Goal: Task Accomplishment & Management: Use online tool/utility

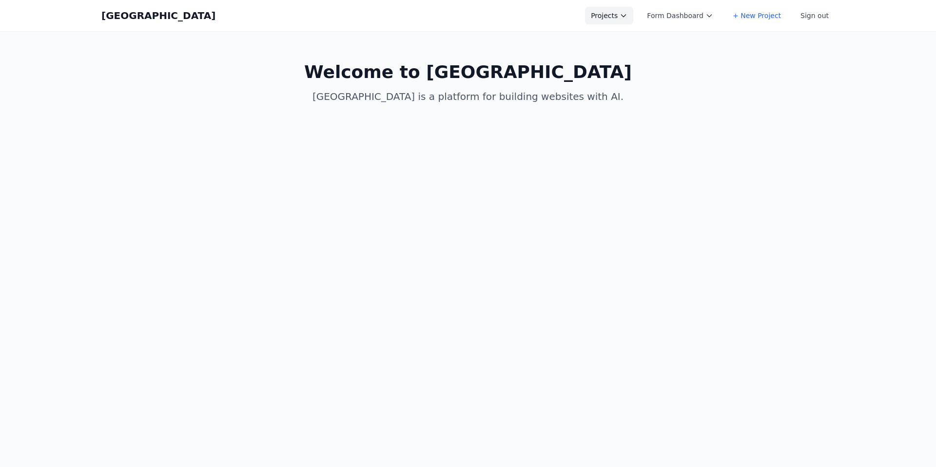
click at [612, 13] on button "Projects" at bounding box center [609, 16] width 48 height 18
click at [636, 81] on link "[PERSON_NAME] Test New" at bounding box center [639, 76] width 109 height 18
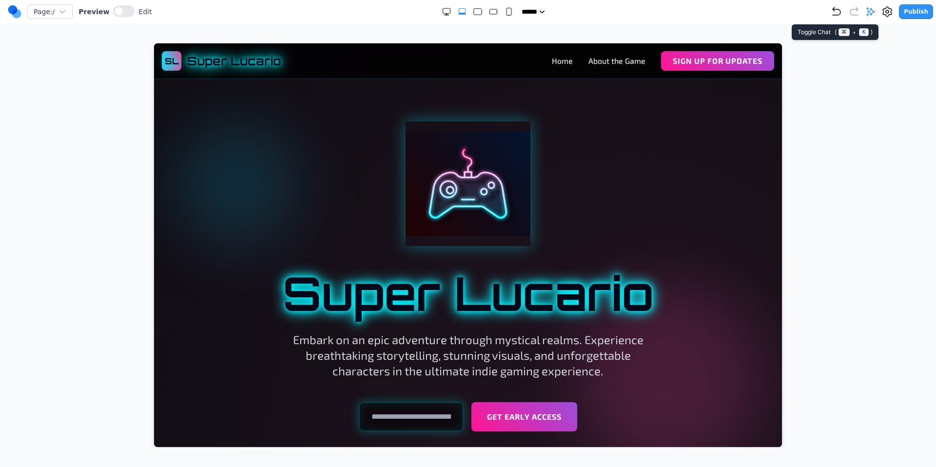
click at [876, 13] on icon at bounding box center [871, 12] width 10 height 10
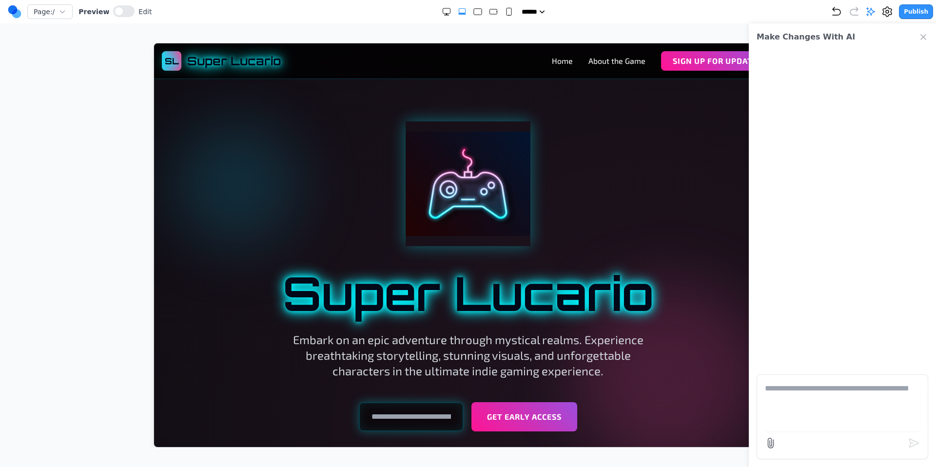
click at [825, 409] on textarea at bounding box center [842, 407] width 155 height 49
type textarea "**********"
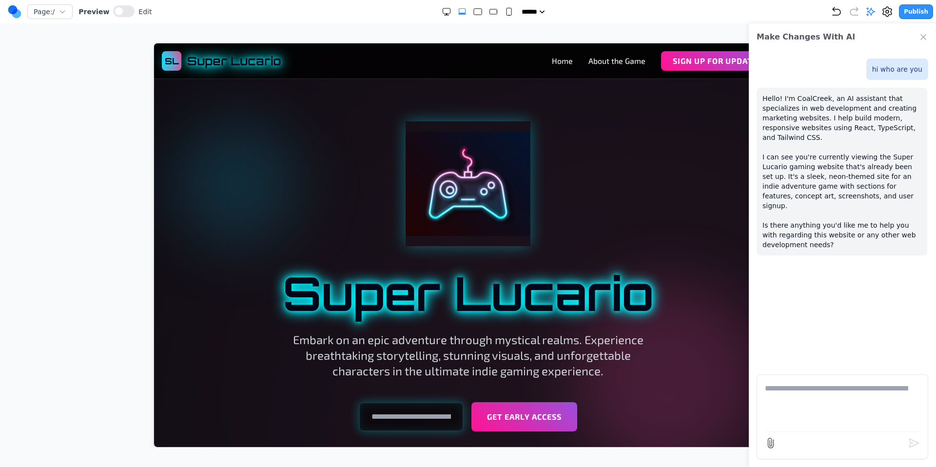
click at [860, 88] on div "Hello! I'm CoalCreek, an AI assistant that specializes in web development and c…" at bounding box center [842, 172] width 171 height 168
